Goal: Task Accomplishment & Management: Manage account settings

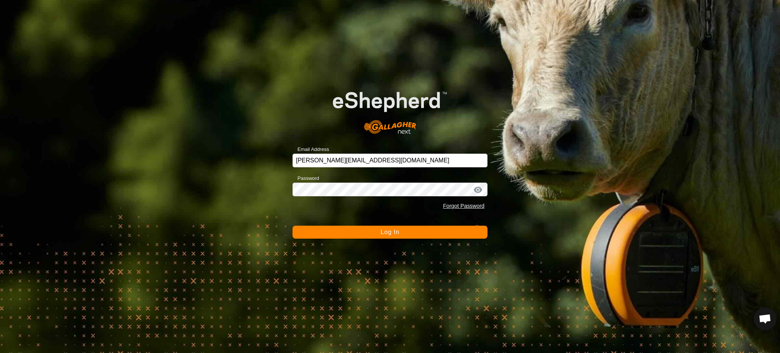
scroll to position [821, 0]
click at [387, 229] on span "Log In" at bounding box center [389, 231] width 19 height 6
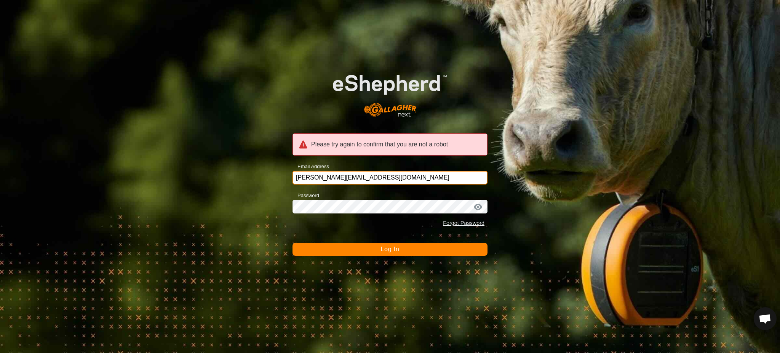
click at [396, 171] on input "[PERSON_NAME][EMAIL_ADDRESS][DOMAIN_NAME]" at bounding box center [389, 178] width 195 height 14
click at [476, 204] on div at bounding box center [477, 207] width 11 height 8
click at [462, 187] on form "Please try again to confirm that you are not a robot Email Address [PERSON_NAME…" at bounding box center [389, 157] width 195 height 198
click at [451, 177] on input "[PERSON_NAME][EMAIL_ADDRESS][DOMAIN_NAME]" at bounding box center [389, 178] width 195 height 14
click at [475, 205] on div at bounding box center [477, 207] width 11 height 8
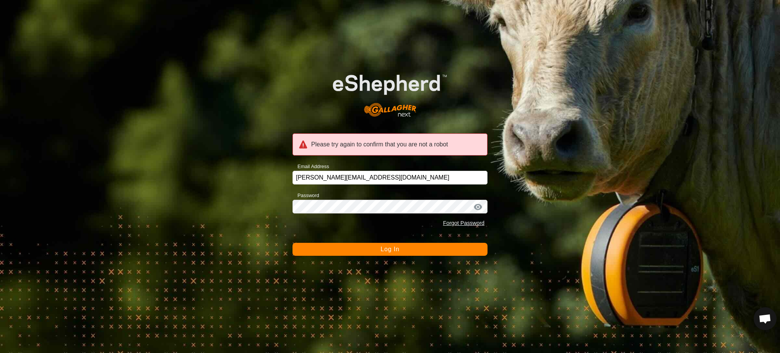
click at [400, 251] on button "Log In" at bounding box center [389, 249] width 195 height 13
click at [400, 250] on button "Log In" at bounding box center [389, 249] width 195 height 13
click at [391, 175] on input "[PERSON_NAME][EMAIL_ADDRESS][DOMAIN_NAME]" at bounding box center [389, 178] width 195 height 14
click at [386, 248] on span "Log In" at bounding box center [389, 249] width 19 height 6
click at [390, 146] on div "Please try again to confirm that you are not a robot" at bounding box center [389, 144] width 195 height 22
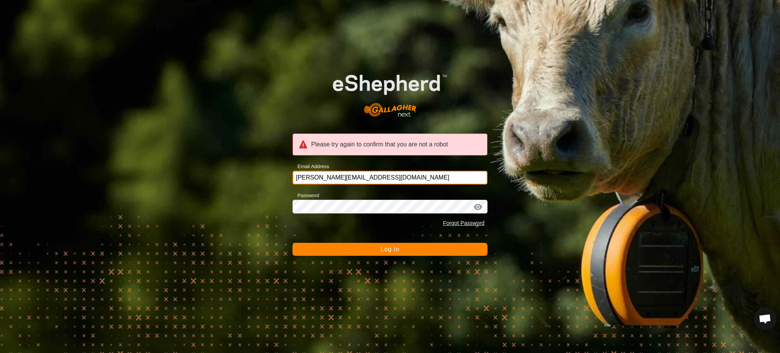
click at [374, 176] on input "[PERSON_NAME][EMAIL_ADDRESS][DOMAIN_NAME]" at bounding box center [389, 178] width 195 height 14
type input "j"
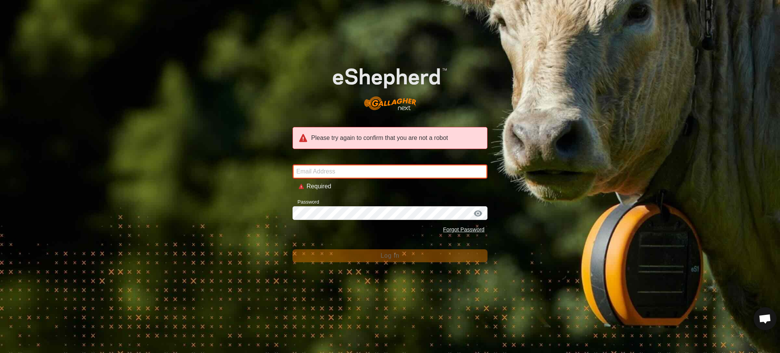
click at [387, 173] on input "Email Address" at bounding box center [389, 171] width 195 height 14
click at [361, 278] on div "Please try again to confirm that you are not a robot Email Address Required Pas…" at bounding box center [390, 176] width 780 height 353
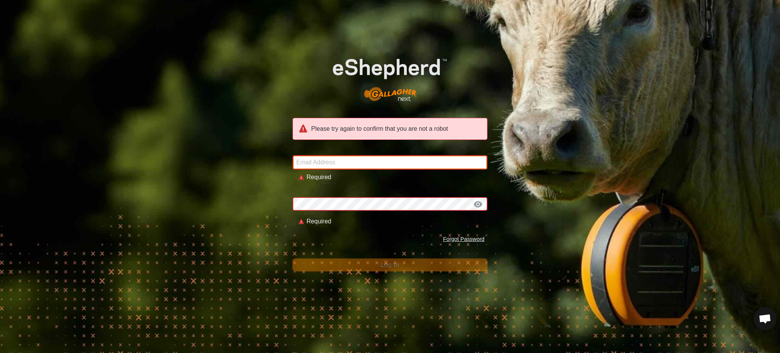
type input "[PERSON_NAME][EMAIL_ADDRESS][DOMAIN_NAME]"
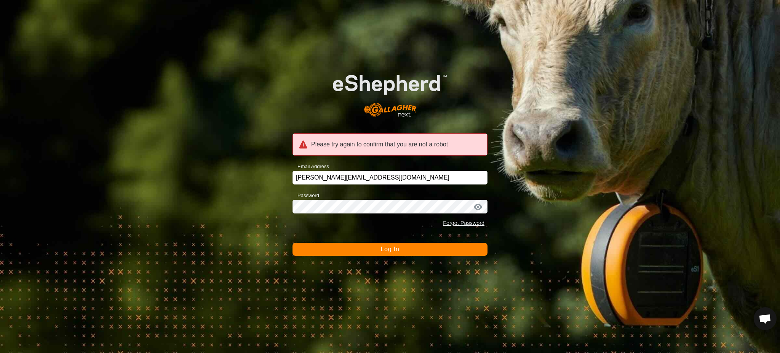
click at [393, 246] on span "Log In" at bounding box center [389, 249] width 19 height 6
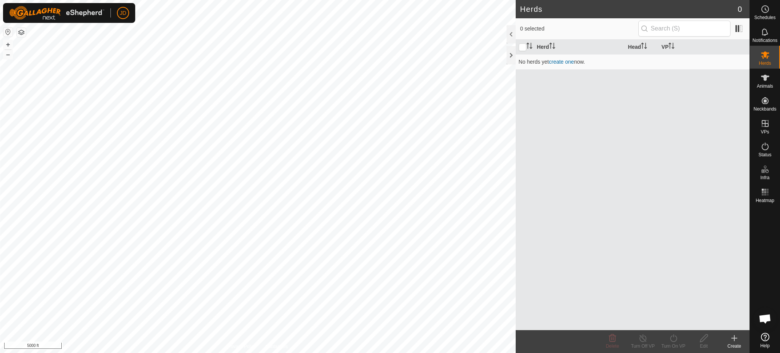
scroll to position [768, 0]
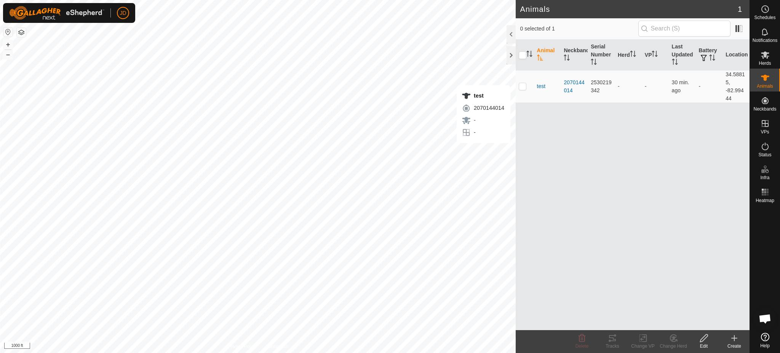
checkbox input "true"
click at [568, 82] on div "2070144014" at bounding box center [574, 86] width 21 height 16
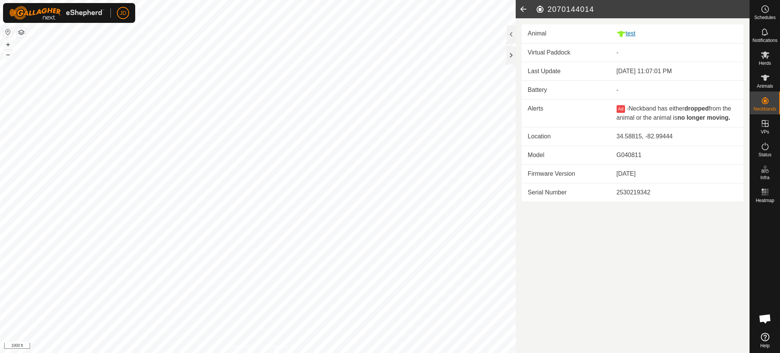
click at [633, 30] on div "test" at bounding box center [677, 34] width 121 height 10
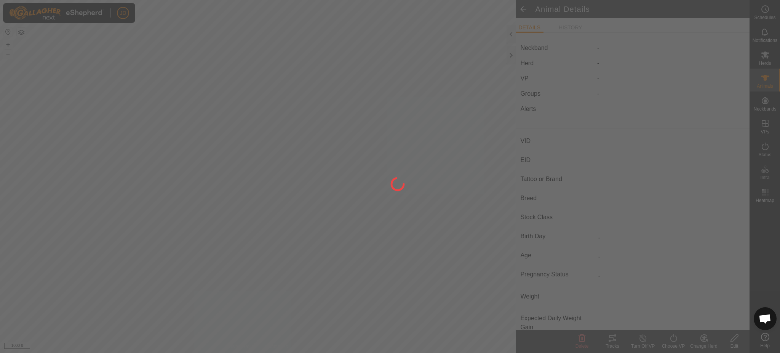
type input "test"
type input "-"
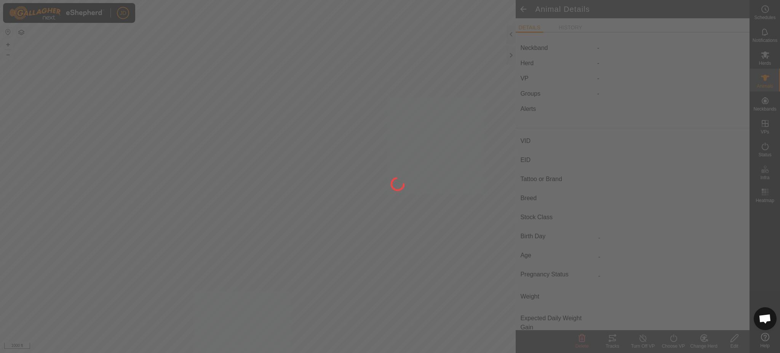
type input "0 kg"
type input "-"
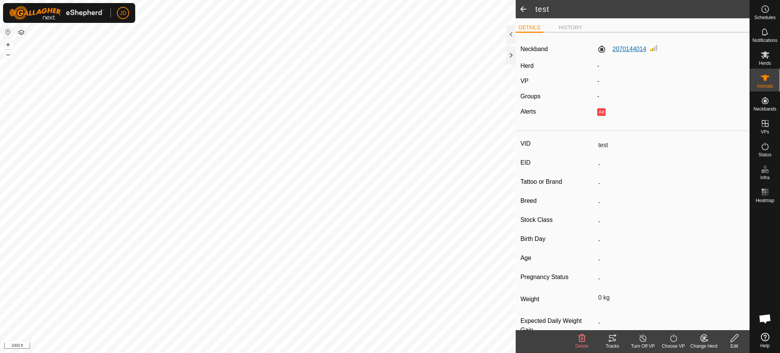
click at [629, 48] on label "2070144014" at bounding box center [621, 49] width 49 height 9
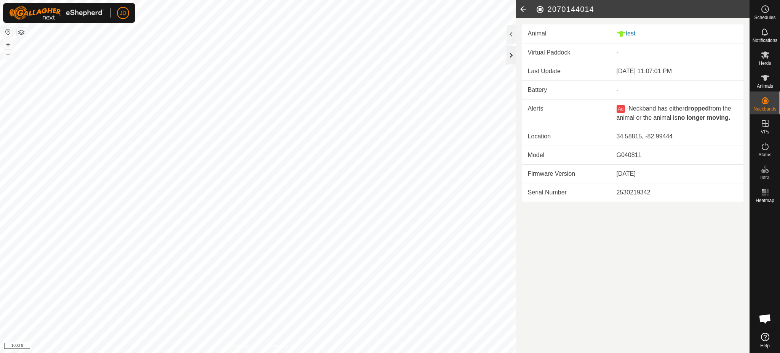
click at [509, 54] on div at bounding box center [510, 55] width 9 height 18
